Goal: Information Seeking & Learning: Learn about a topic

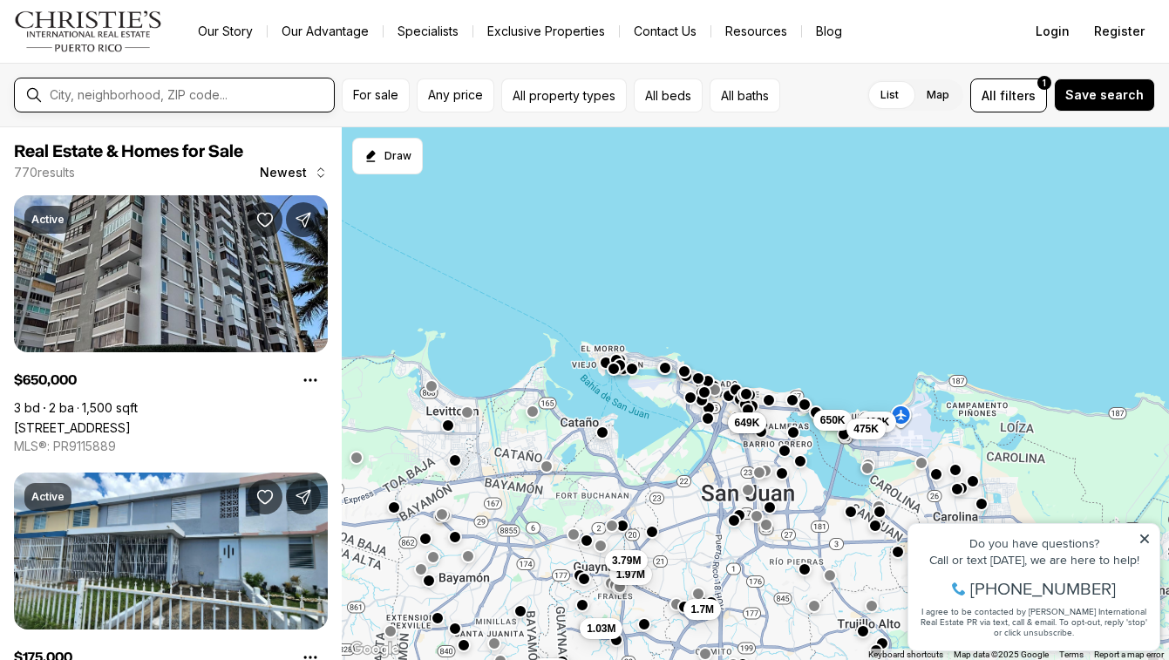
click at [296, 94] on input "text" at bounding box center [188, 95] width 277 height 16
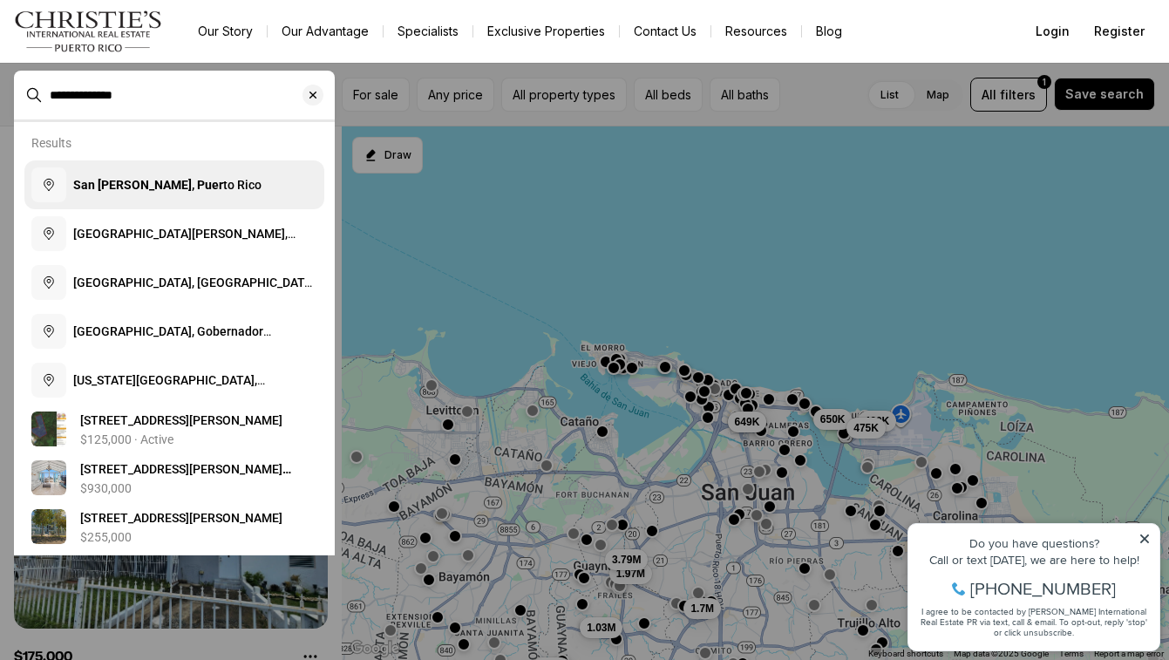
type input "**********"
click at [201, 175] on button "San [PERSON_NAME], Puer to [GEOGRAPHIC_DATA]" at bounding box center [174, 184] width 300 height 49
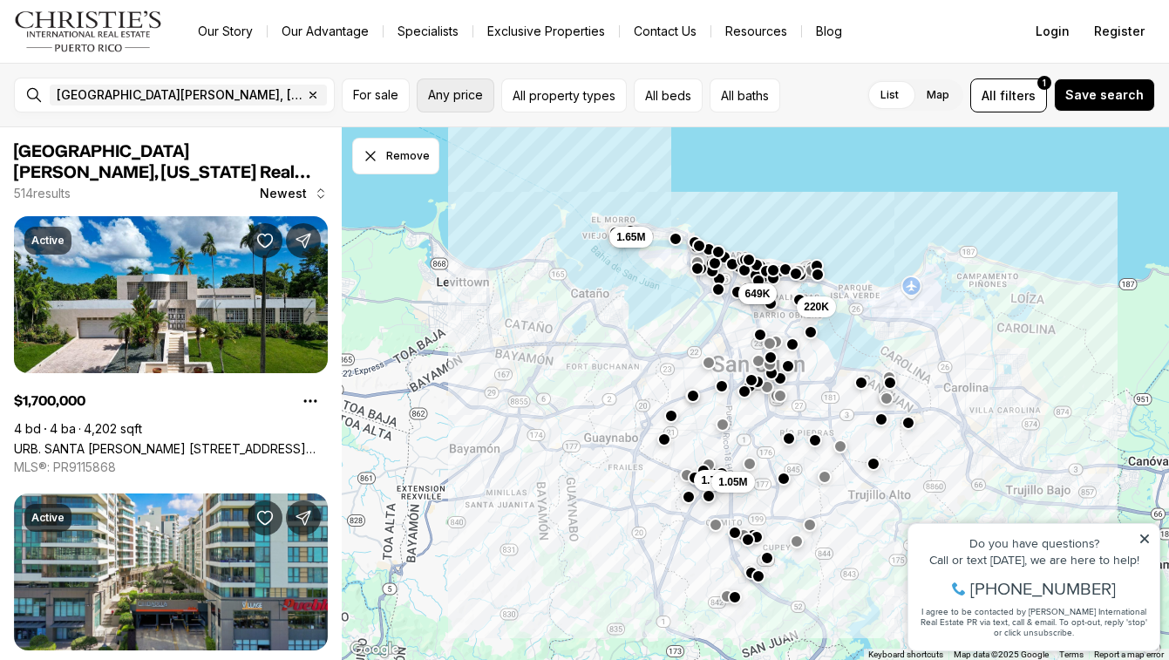
click at [462, 99] on span "Any price" at bounding box center [455, 95] width 55 height 14
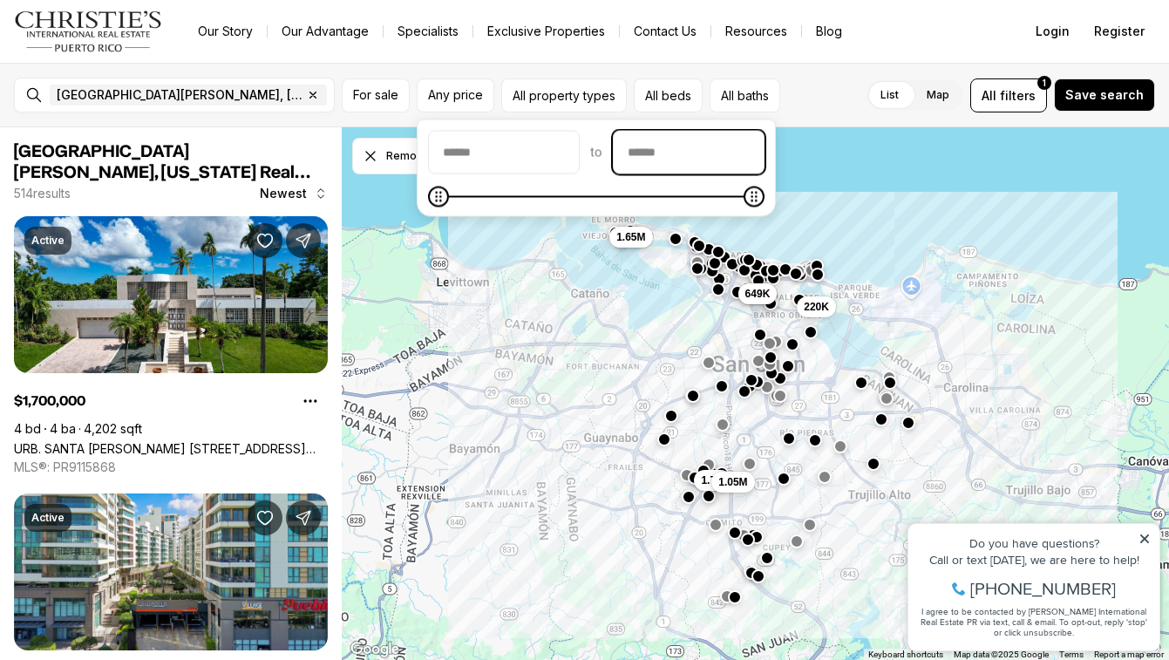
click at [661, 149] on input "priceMax" at bounding box center [689, 153] width 150 height 42
type input "********"
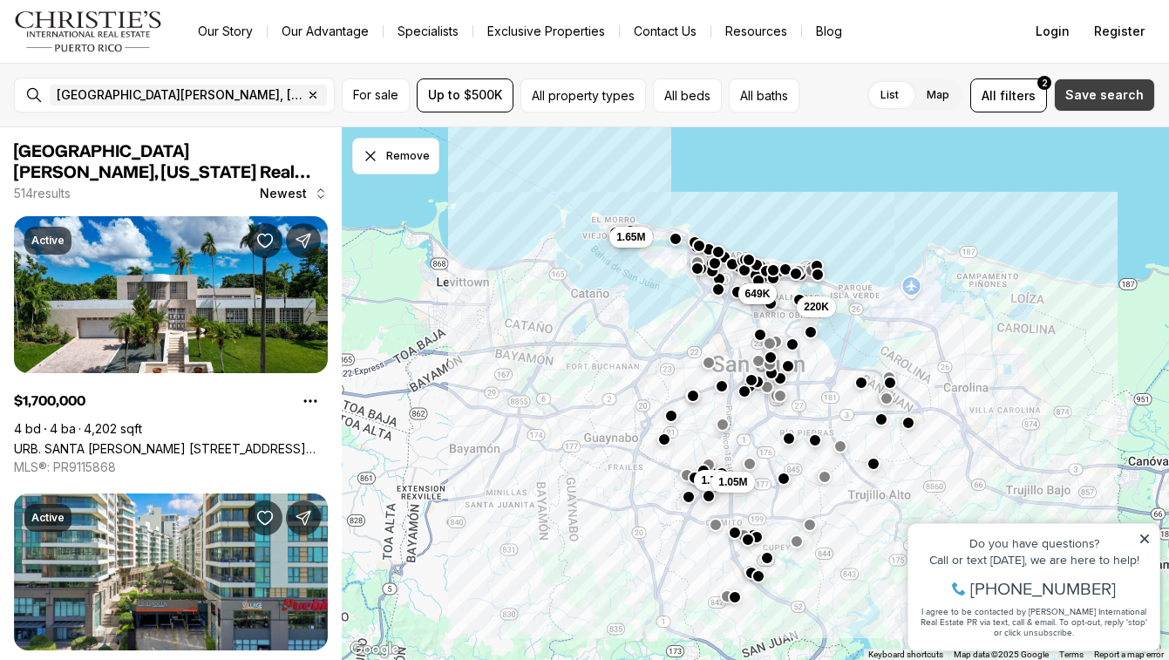
click at [1082, 92] on span "Save search" at bounding box center [1105, 95] width 78 height 14
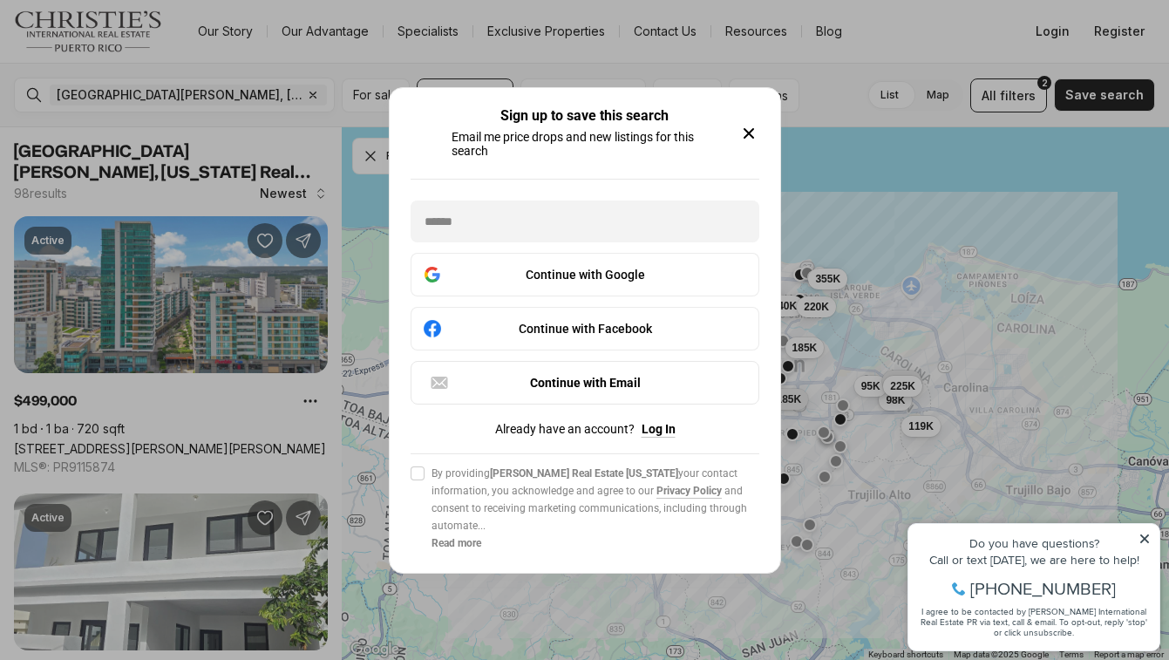
click at [750, 133] on icon "button" at bounding box center [749, 133] width 9 height 9
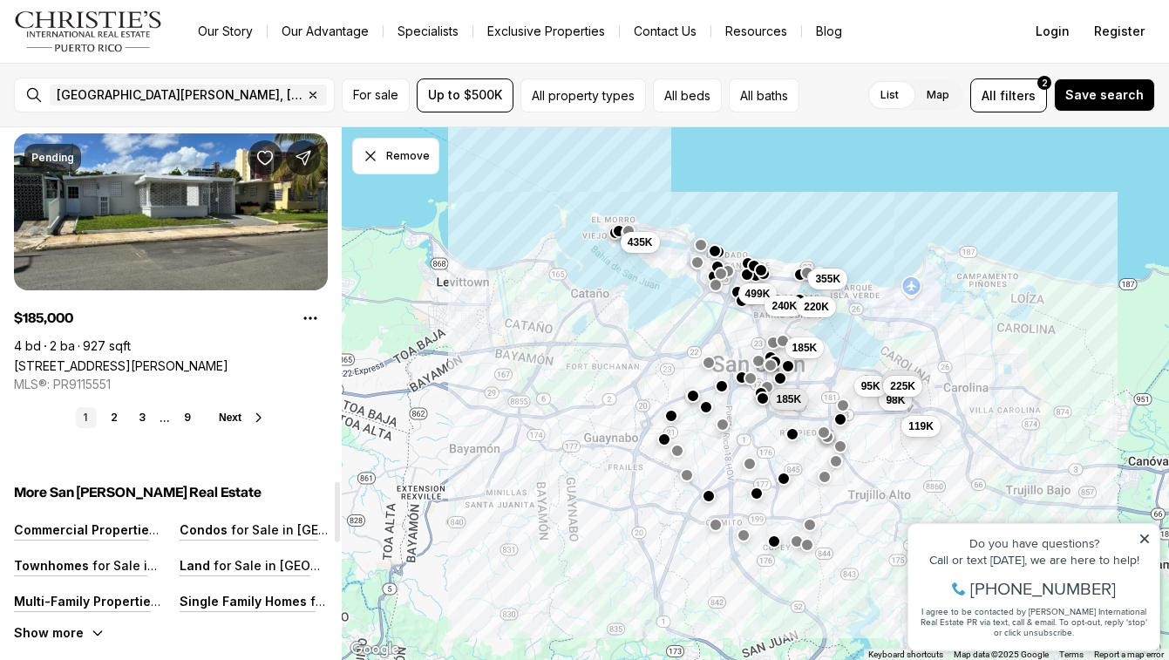
scroll to position [3129, 0]
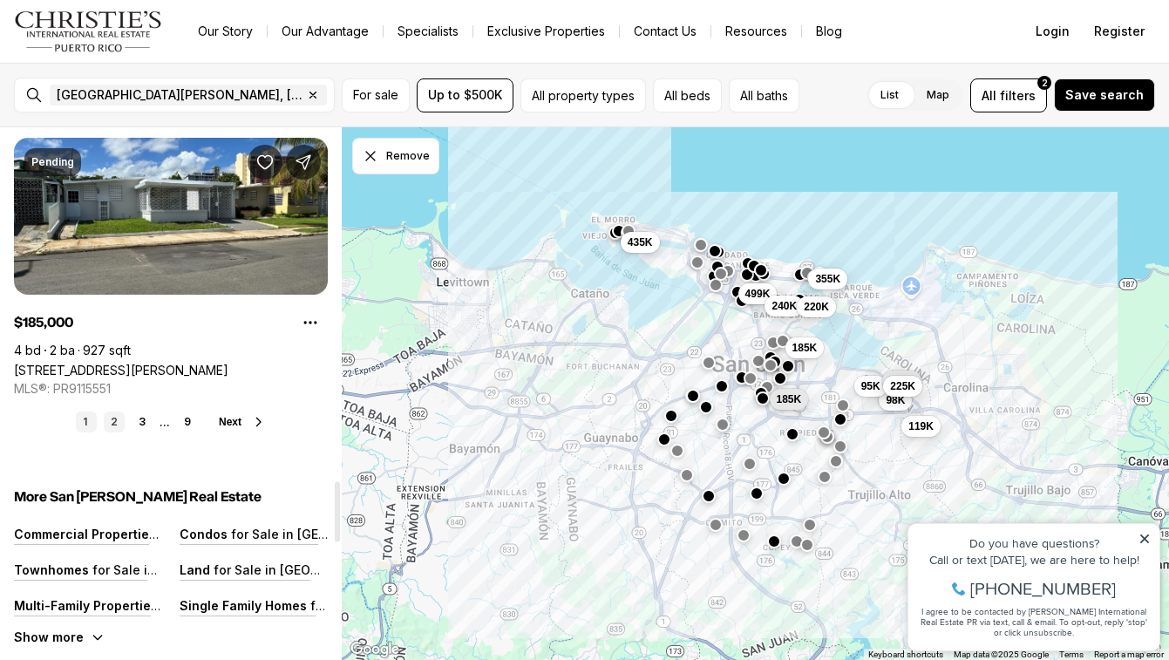
click at [112, 420] on link "2" at bounding box center [114, 422] width 21 height 21
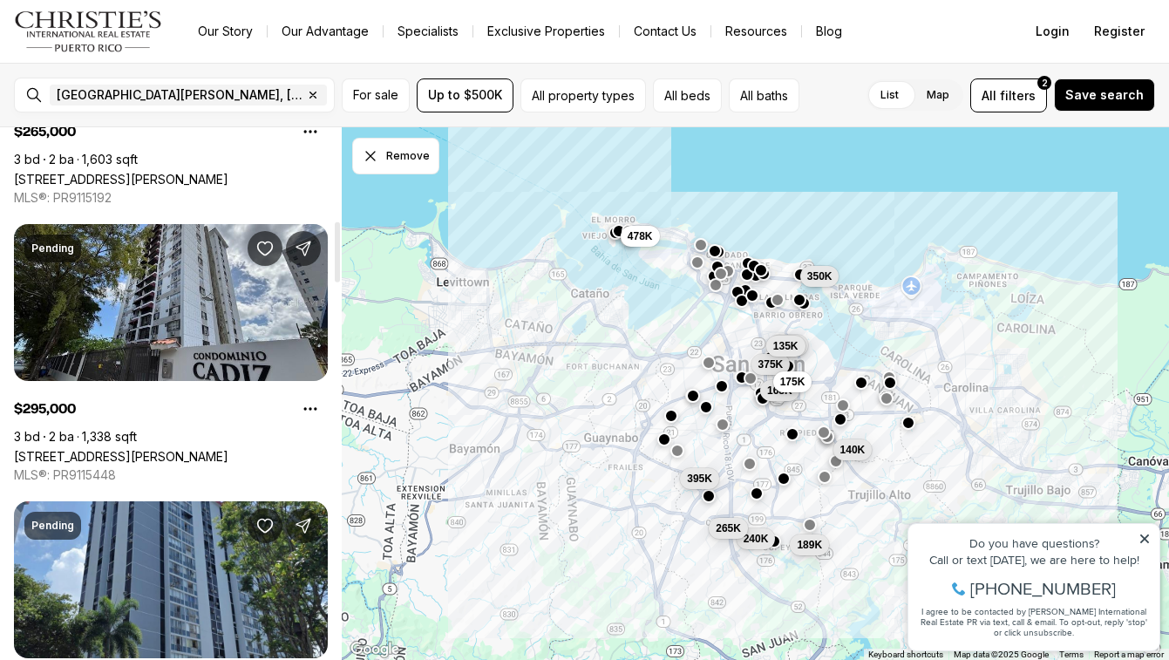
scroll to position [826, 0]
